Goal: Task Accomplishment & Management: Manage account settings

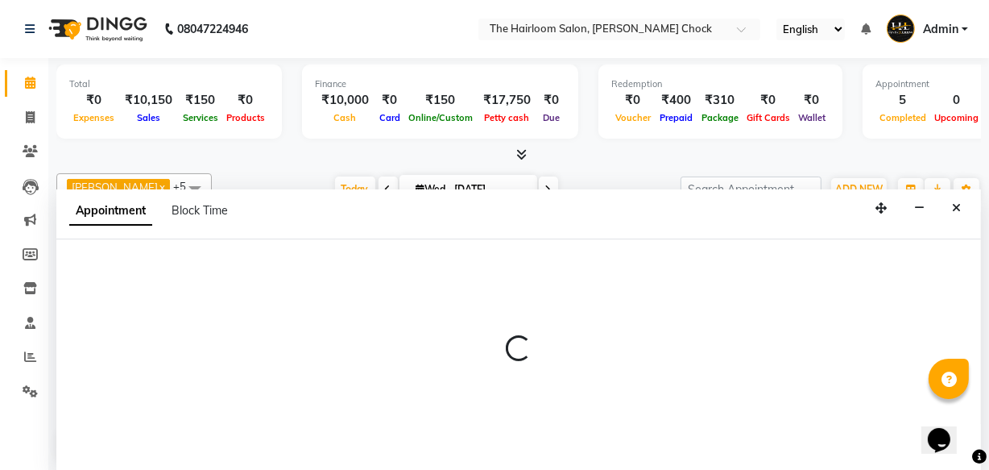
select select "41756"
select select "tentative"
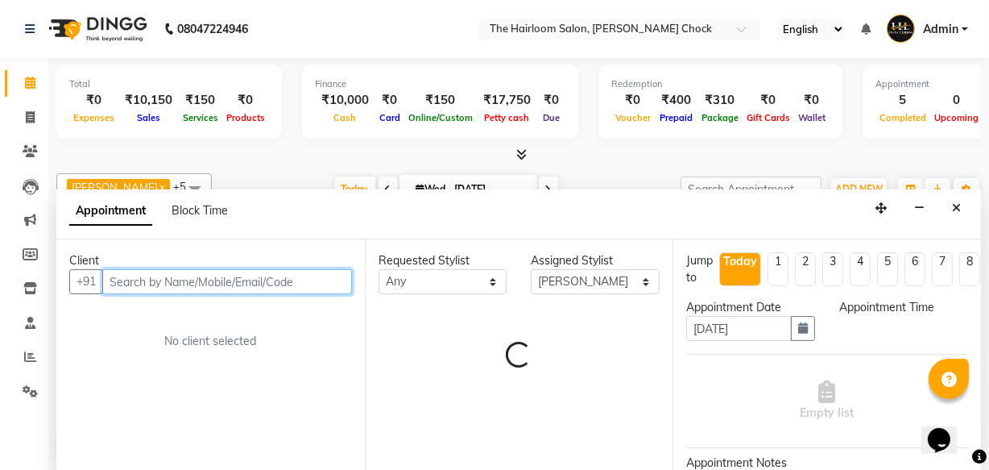
select select "540"
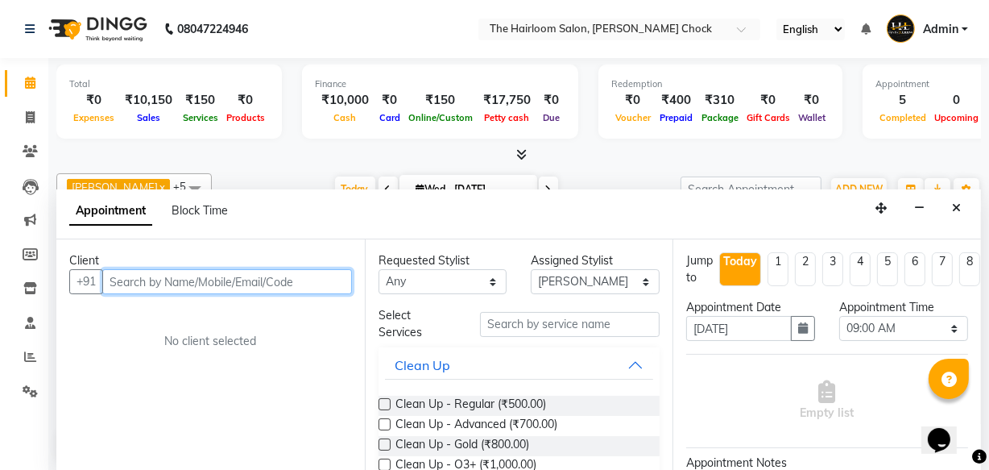
click at [251, 282] on input "text" at bounding box center [227, 281] width 250 height 25
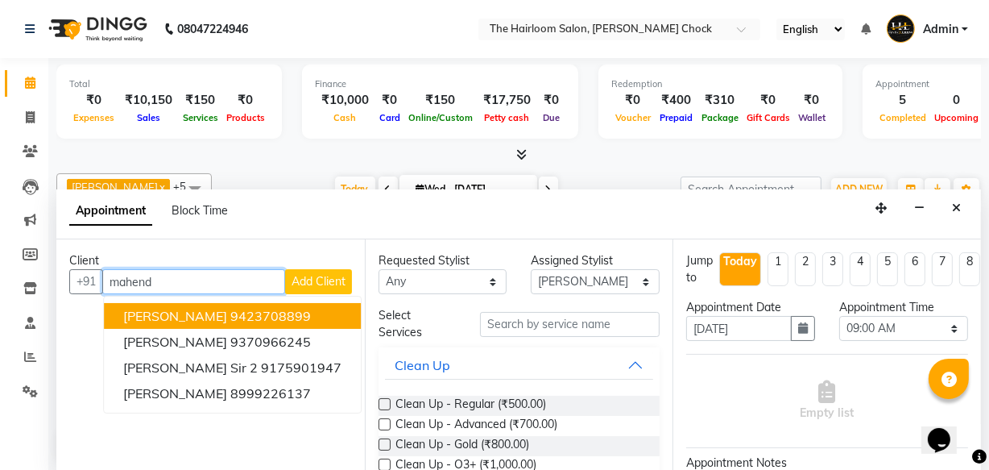
click at [288, 309] on ngb-highlight "9423708899" at bounding box center [270, 316] width 81 height 16
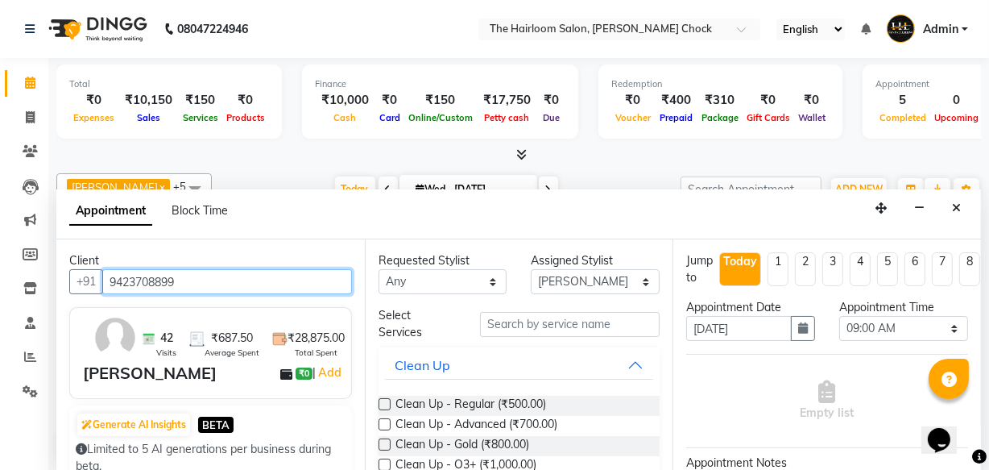
type input "9423708899"
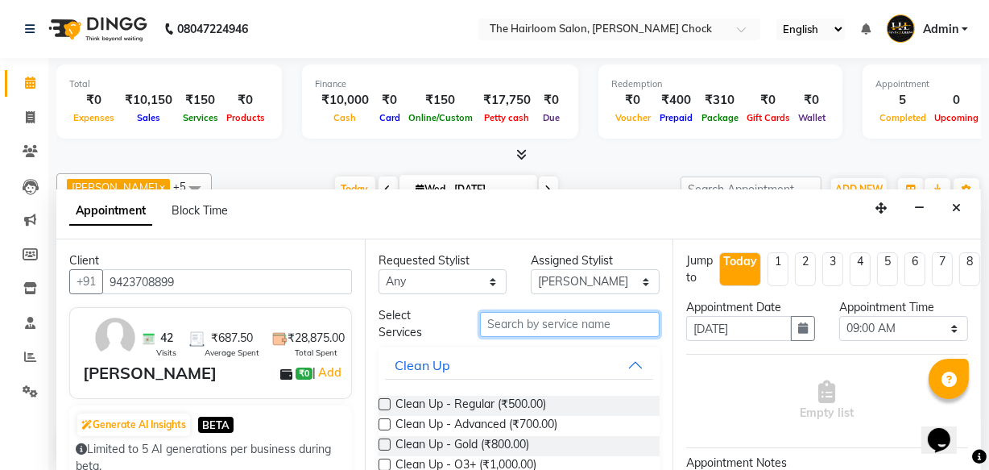
click at [558, 314] on input "text" at bounding box center [570, 324] width 180 height 25
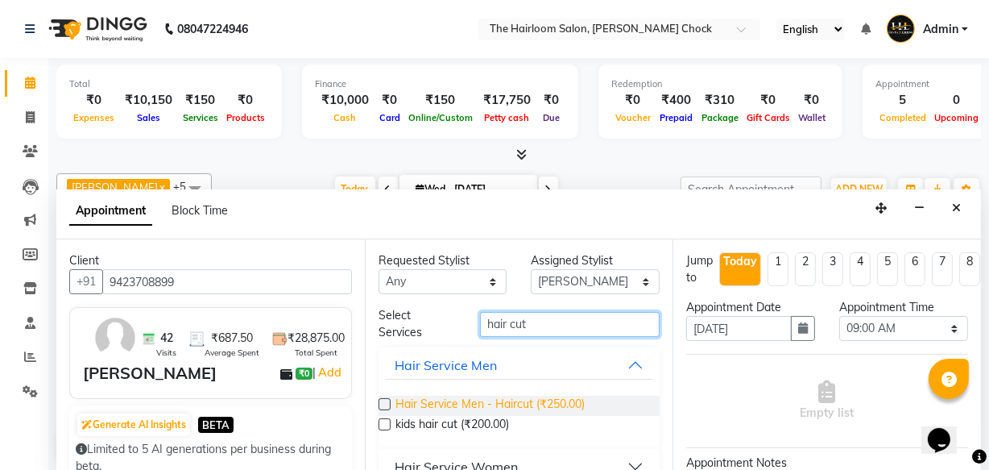
type input "hair cut"
click at [542, 405] on span "Hair Service Men - Haircut (₹250.00)" at bounding box center [490, 406] width 189 height 20
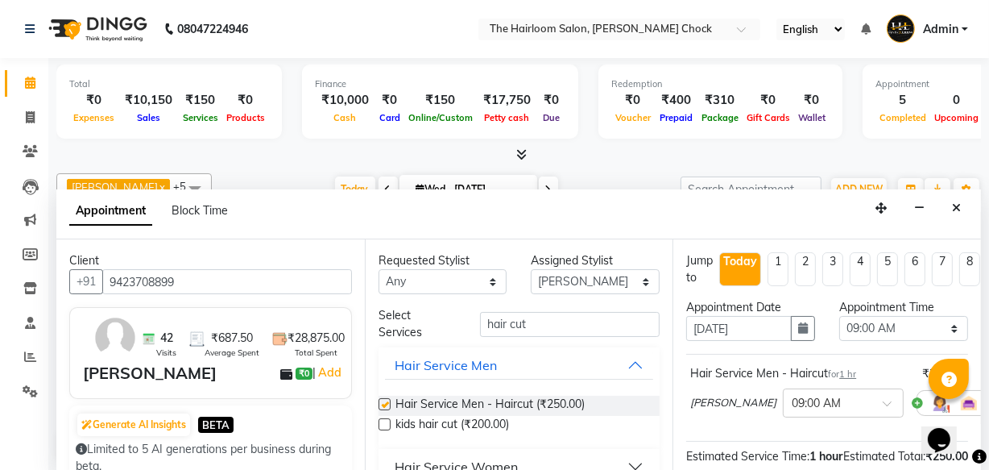
checkbox input "false"
click at [537, 326] on input "hair cut" at bounding box center [570, 324] width 180 height 25
type input "h"
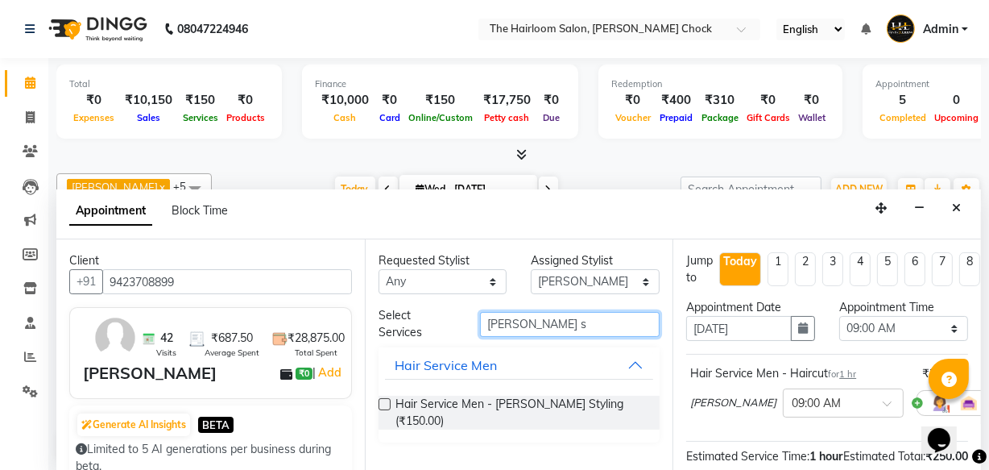
type input "[PERSON_NAME] s"
click at [565, 417] on div "Hair Service Men - [PERSON_NAME] Styling (₹150.00)" at bounding box center [520, 413] width 282 height 60
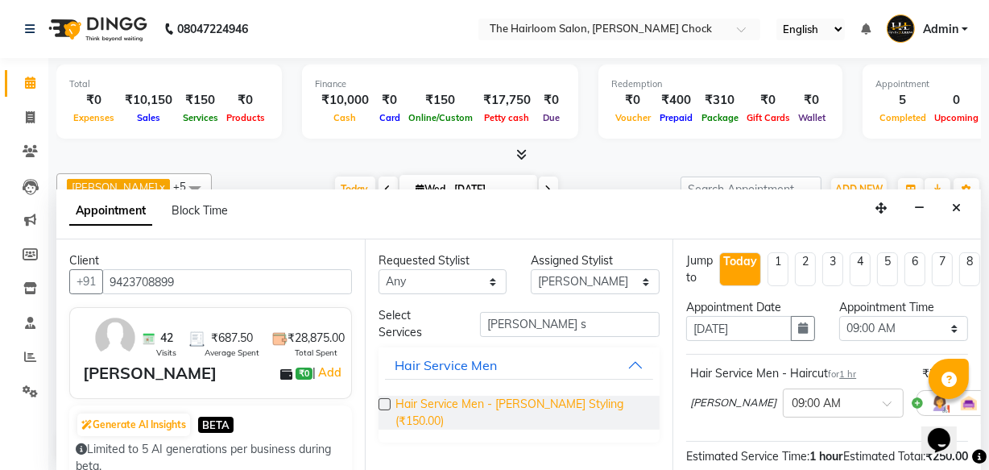
click at [561, 400] on span "Hair Service Men - [PERSON_NAME] Styling (₹150.00)" at bounding box center [522, 413] width 252 height 34
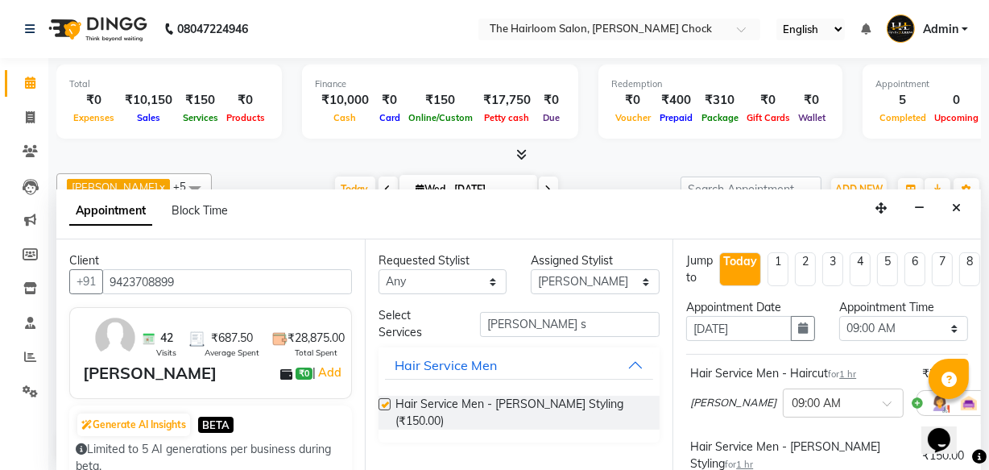
checkbox input "false"
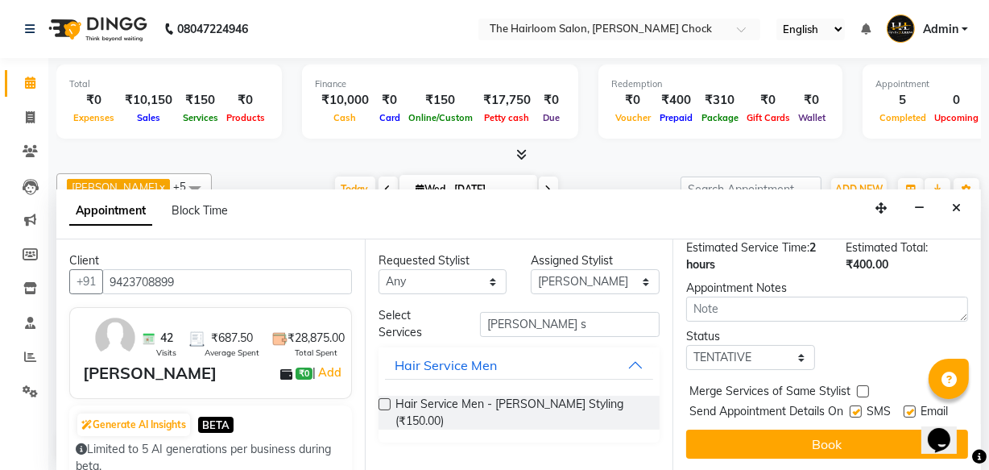
scroll to position [311, 0]
click at [854, 405] on label at bounding box center [856, 411] width 12 height 12
click at [854, 408] on input "checkbox" at bounding box center [855, 413] width 10 height 10
checkbox input "false"
drag, startPoint x: 902, startPoint y: 388, endPoint x: 902, endPoint y: 396, distance: 8.9
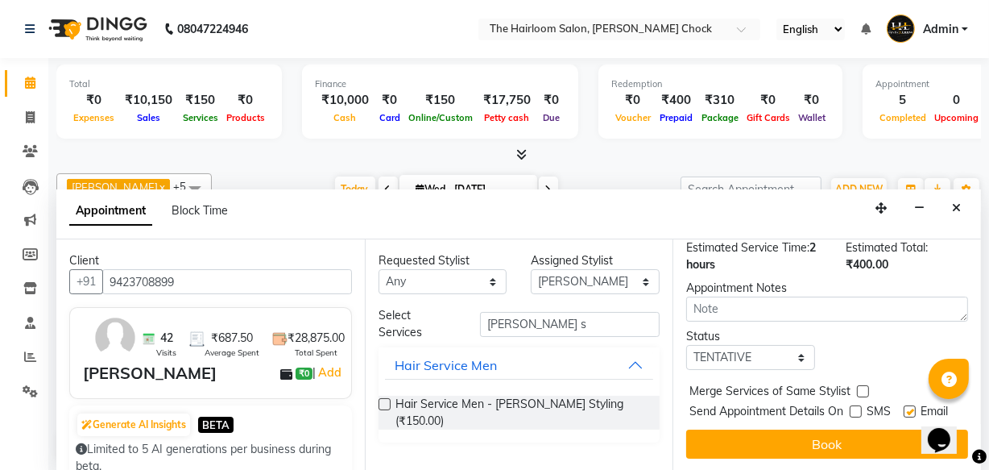
click at [904, 405] on label at bounding box center [910, 411] width 12 height 12
click at [904, 408] on input "checkbox" at bounding box center [909, 413] width 10 height 10
checkbox input "false"
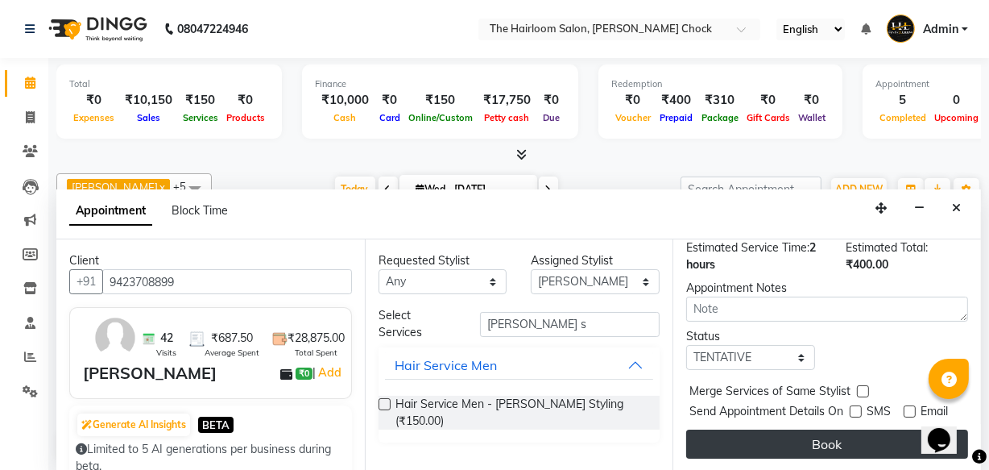
click at [901, 429] on button "Book" at bounding box center [828, 443] width 282 height 29
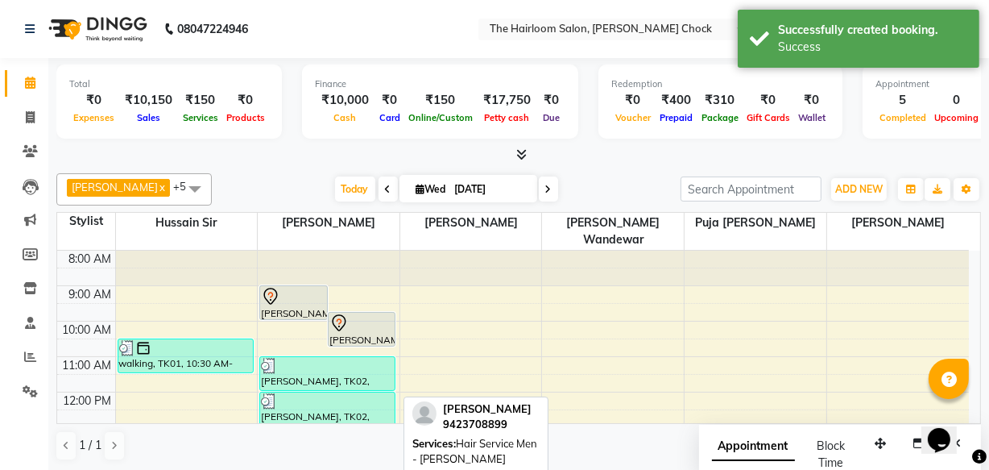
scroll to position [0, 0]
click at [370, 322] on div "[PERSON_NAME], TK04, 09:45 AM-10:45 AM, Hair Service Men - [PERSON_NAME] Styling" at bounding box center [362, 329] width 67 height 33
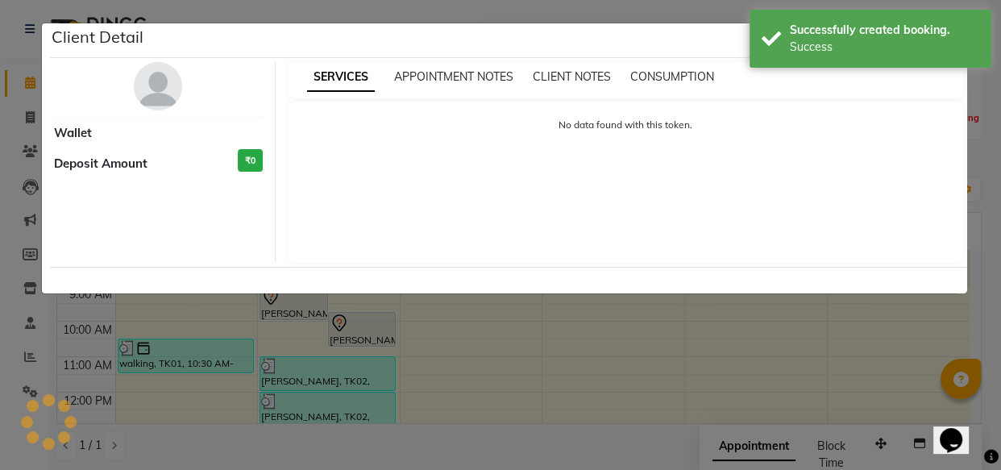
select select "7"
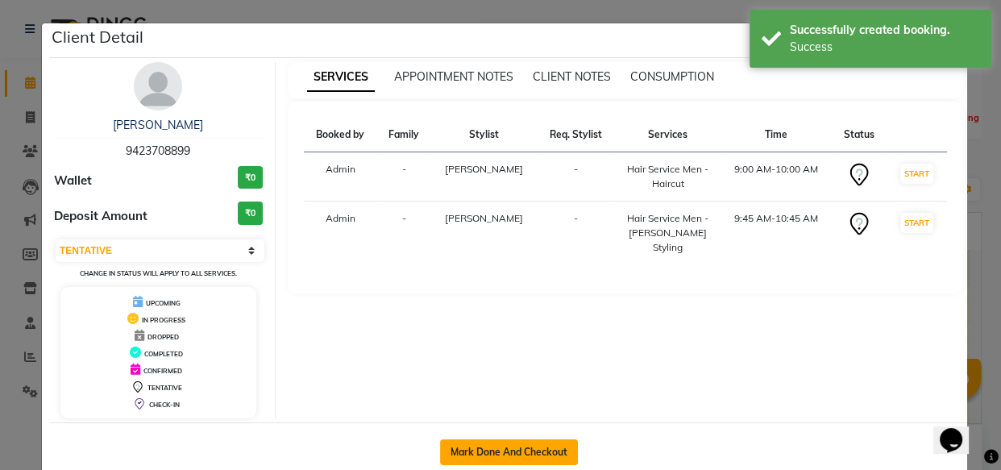
click at [553, 453] on button "Mark Done And Checkout" at bounding box center [509, 452] width 138 height 26
select select "service"
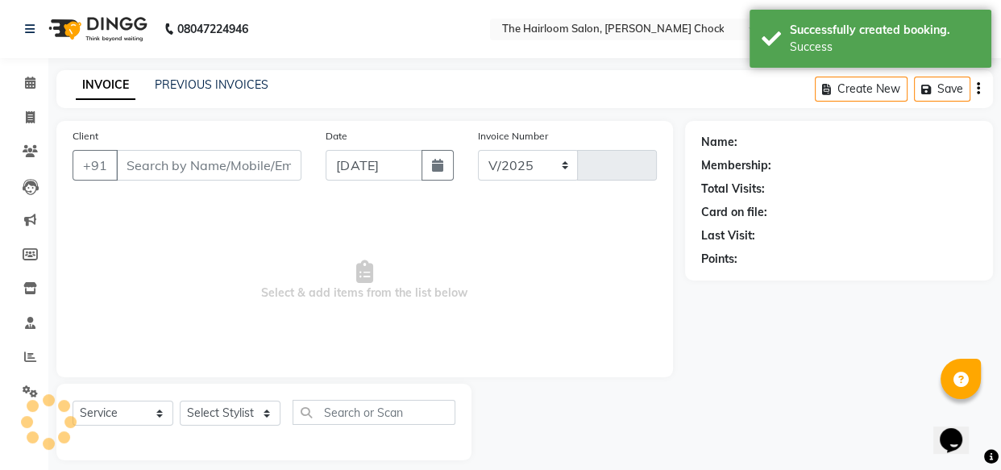
select select "5926"
type input "3453"
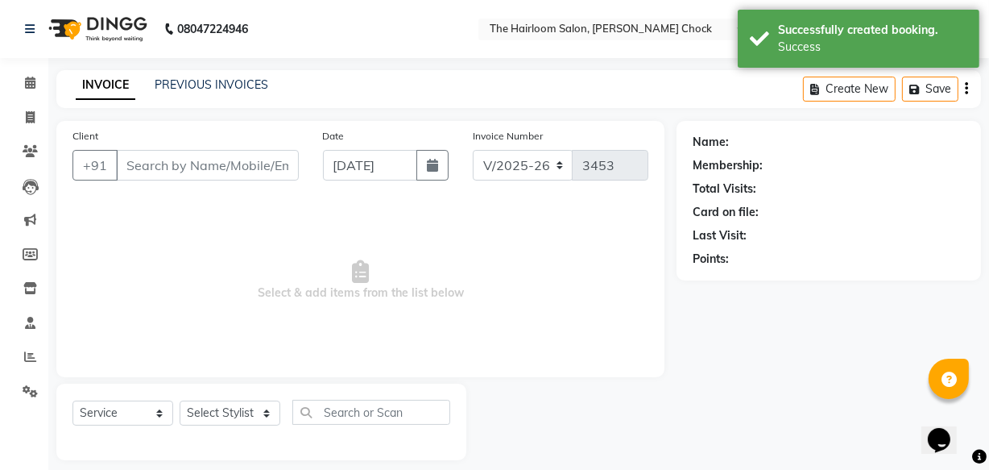
type input "9423708899"
select select "41756"
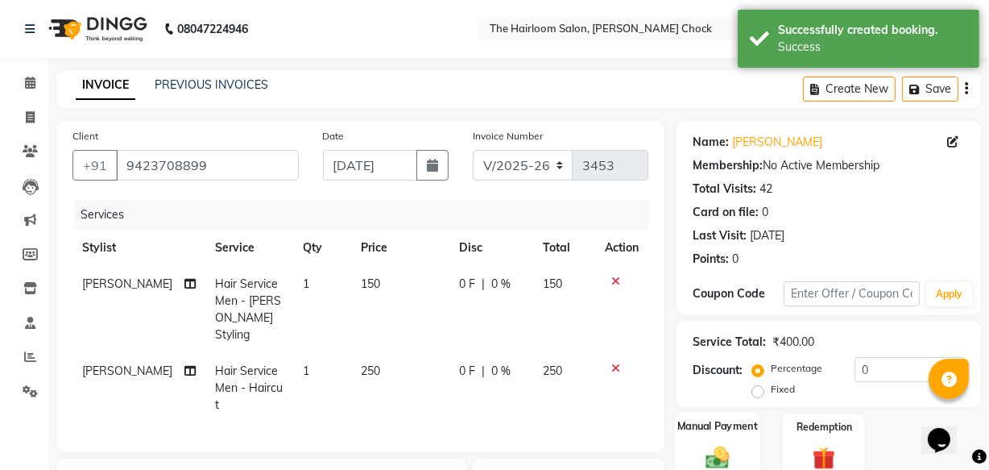
click at [720, 448] on img at bounding box center [718, 456] width 39 height 27
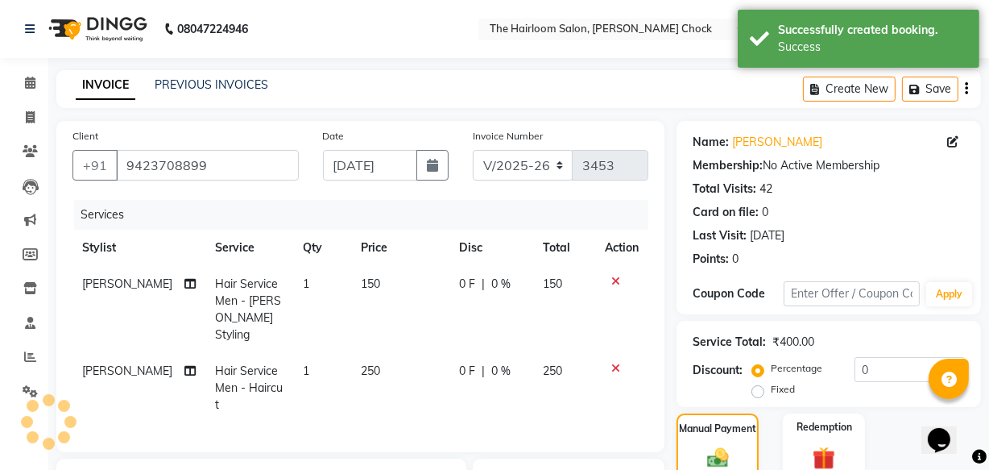
scroll to position [228, 0]
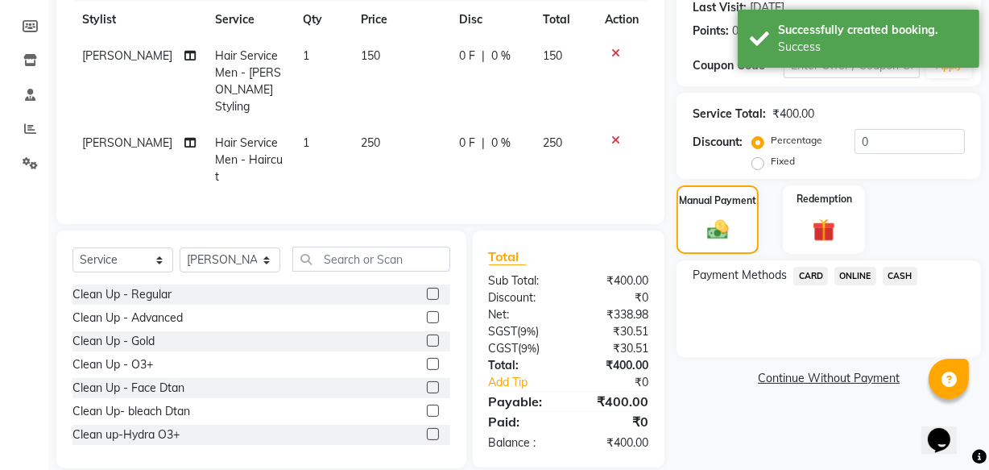
click at [870, 276] on span "ONLINE" at bounding box center [856, 276] width 42 height 19
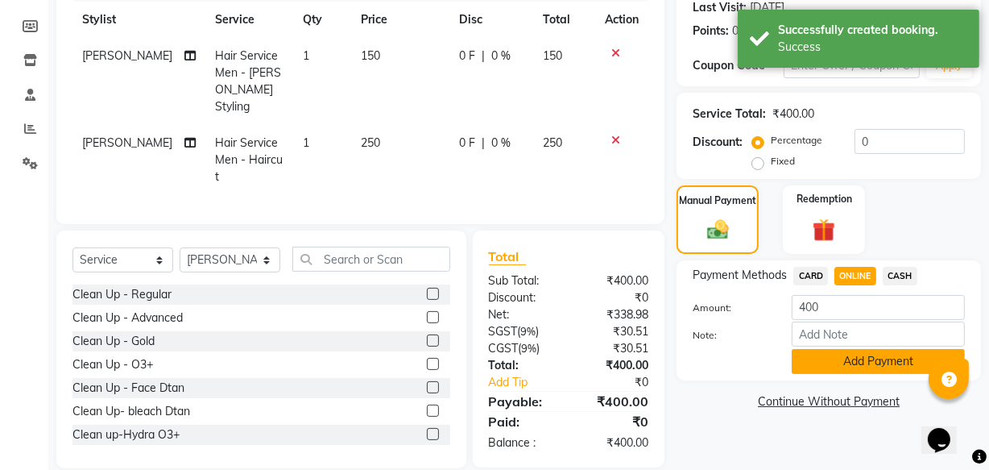
click at [882, 355] on button "Add Payment" at bounding box center [878, 361] width 173 height 25
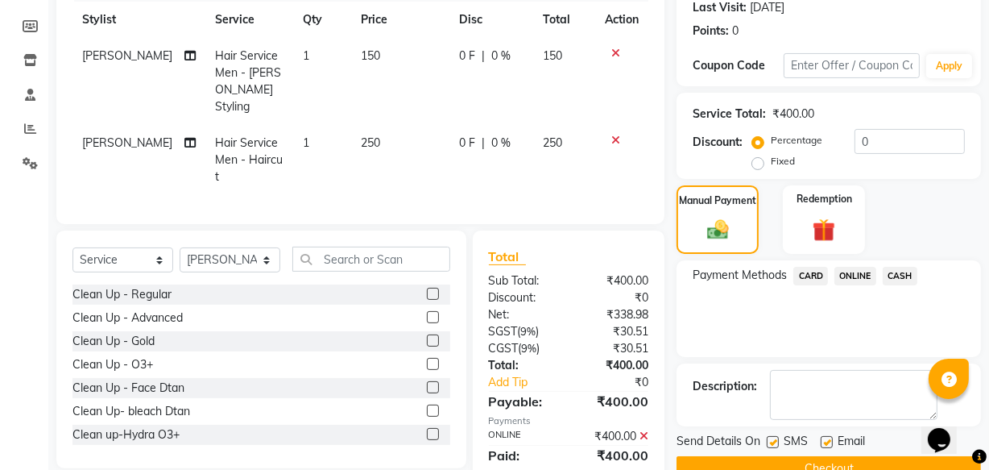
scroll to position [263, 0]
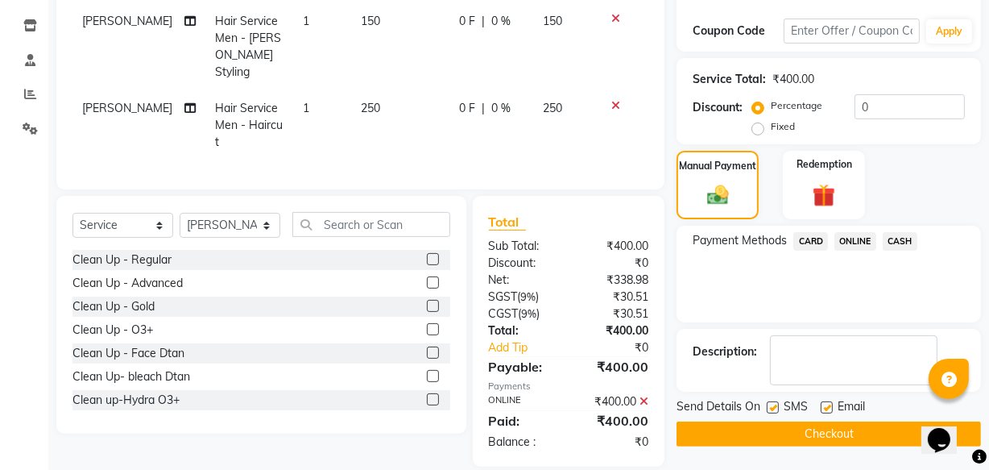
click at [771, 403] on label at bounding box center [773, 407] width 12 height 12
click at [771, 403] on input "checkbox" at bounding box center [772, 408] width 10 height 10
checkbox input "false"
click at [830, 402] on label at bounding box center [827, 407] width 12 height 12
click at [830, 403] on input "checkbox" at bounding box center [826, 408] width 10 height 10
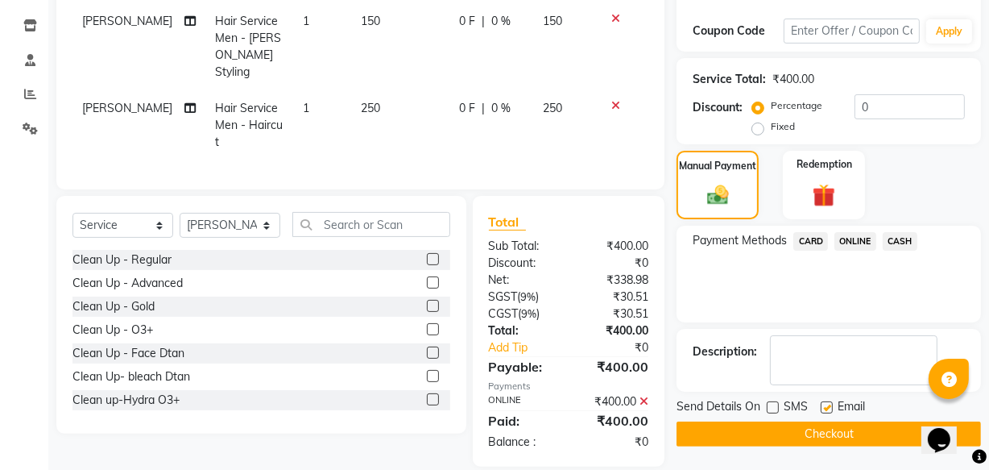
checkbox input "false"
click at [815, 435] on button "Checkout" at bounding box center [829, 433] width 305 height 25
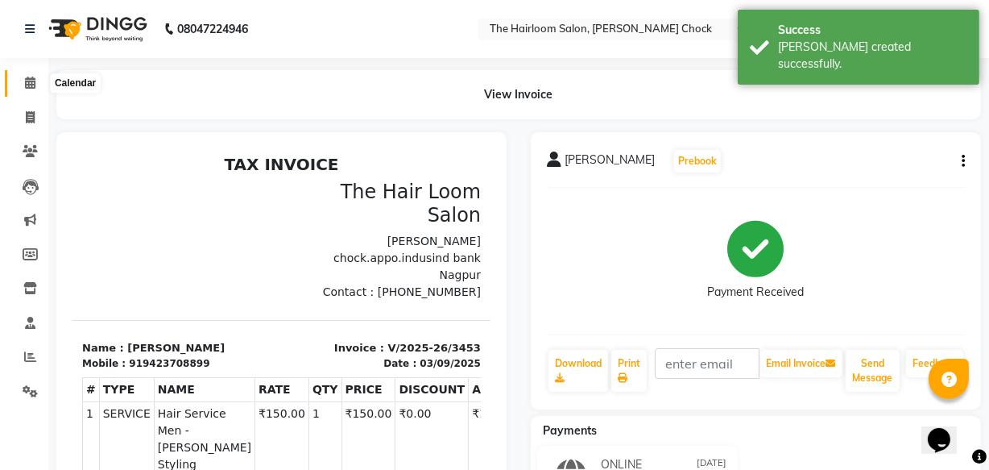
click at [39, 82] on span at bounding box center [30, 83] width 28 height 19
